Goal: Navigation & Orientation: Find specific page/section

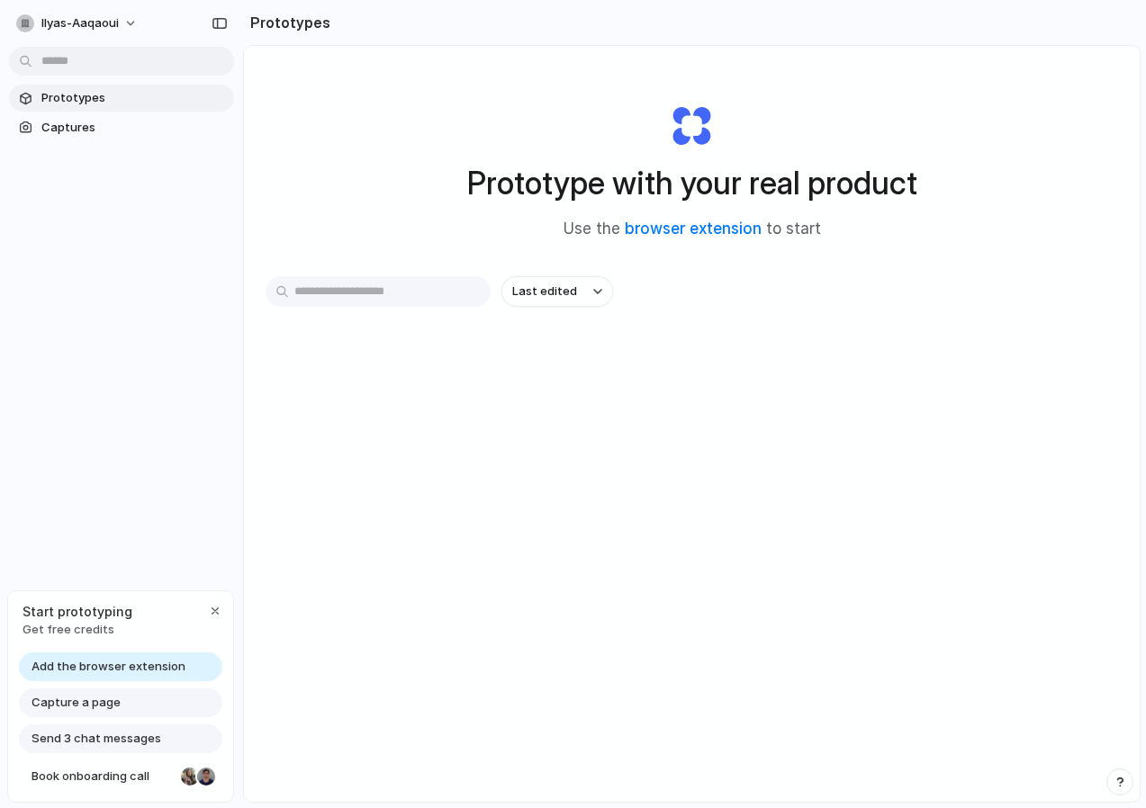
click at [137, 669] on span "Add the browser extension" at bounding box center [109, 667] width 154 height 18
click at [665, 229] on link "browser extension" at bounding box center [693, 229] width 137 height 18
